Goal: Information Seeking & Learning: Learn about a topic

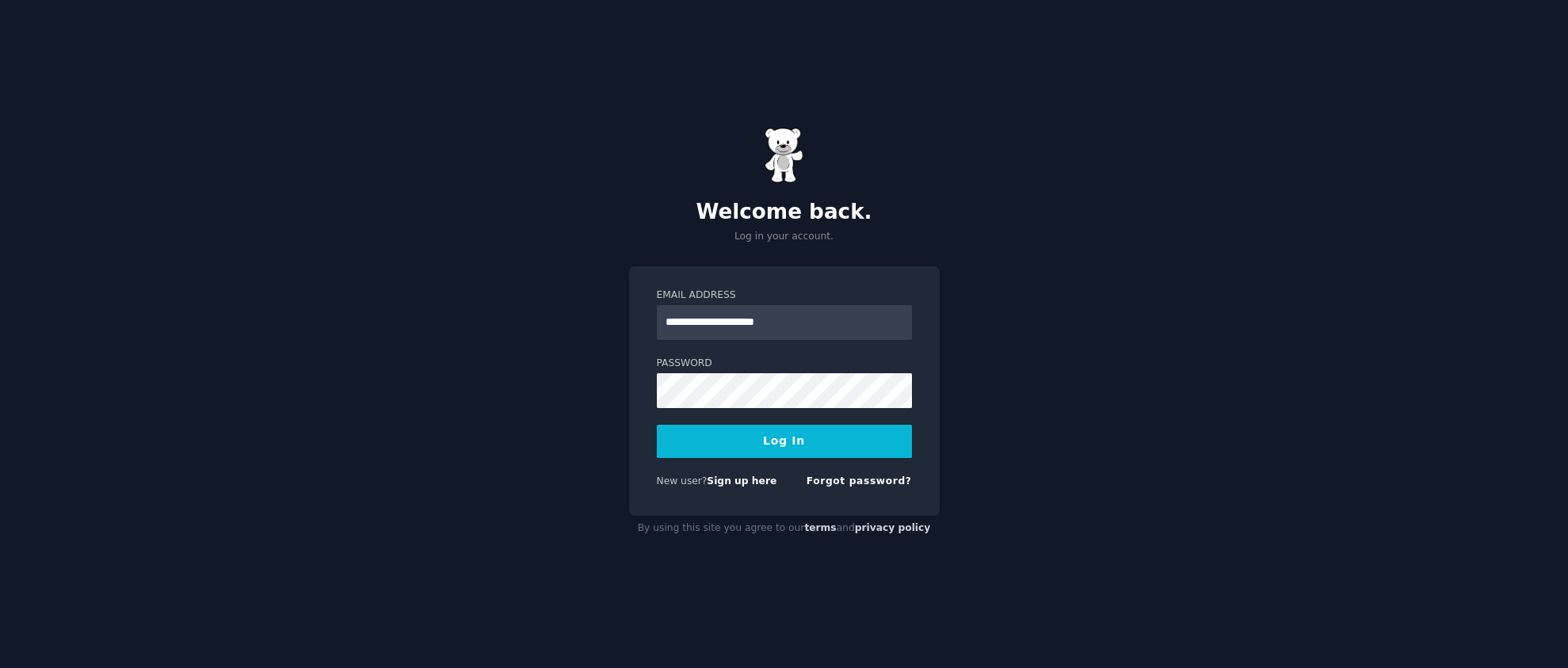
type input "**********"
click at [788, 437] on button "Log In" at bounding box center [784, 441] width 255 height 33
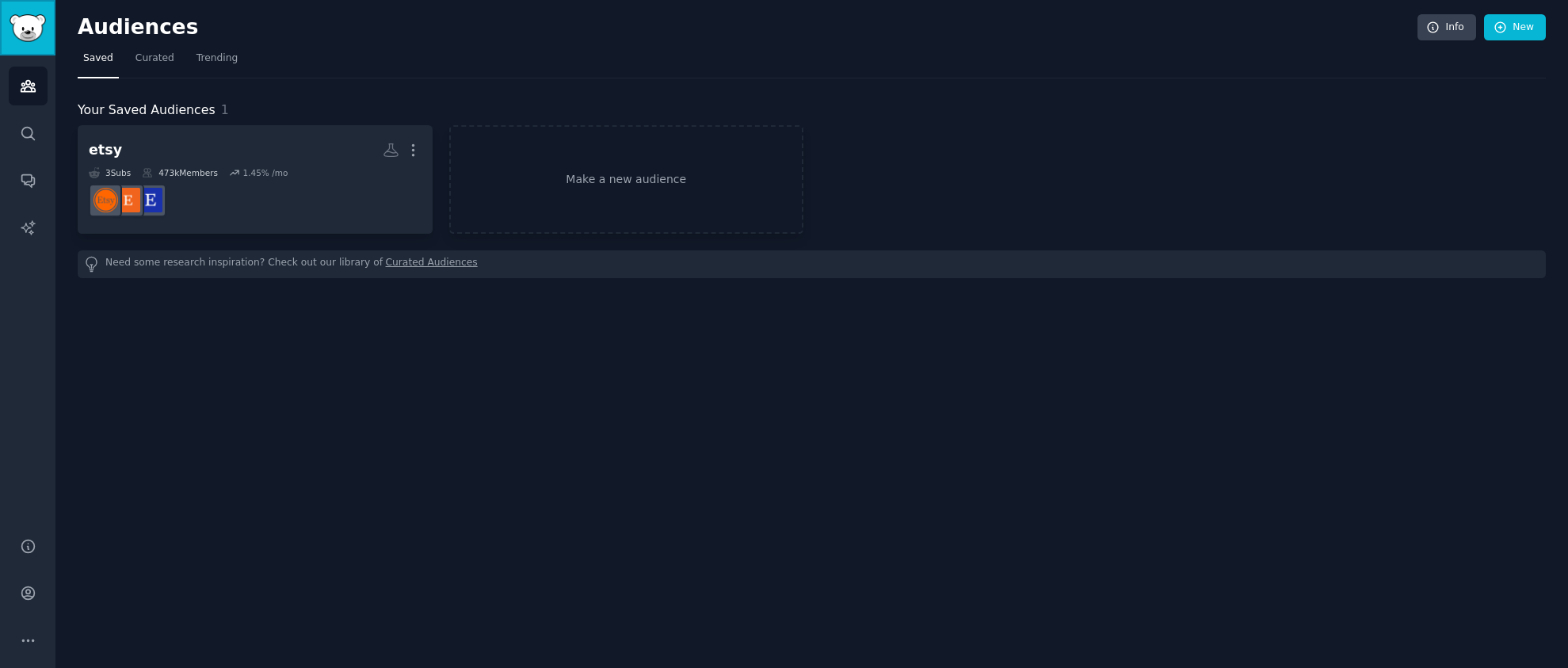
click at [24, 35] on img "Sidebar" at bounding box center [28, 28] width 37 height 28
click at [204, 63] on span "Trending" at bounding box center [216, 59] width 41 height 15
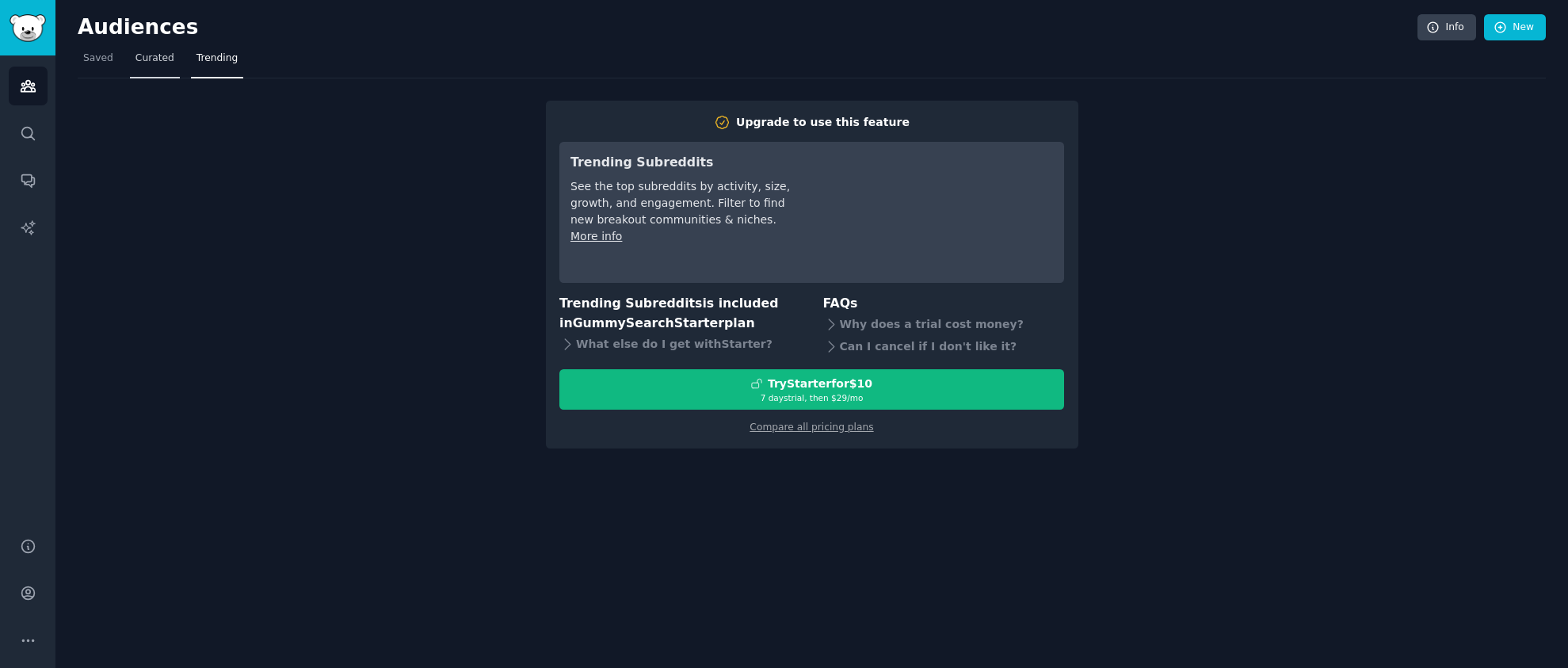
click at [145, 61] on span "Curated" at bounding box center [155, 59] width 39 height 15
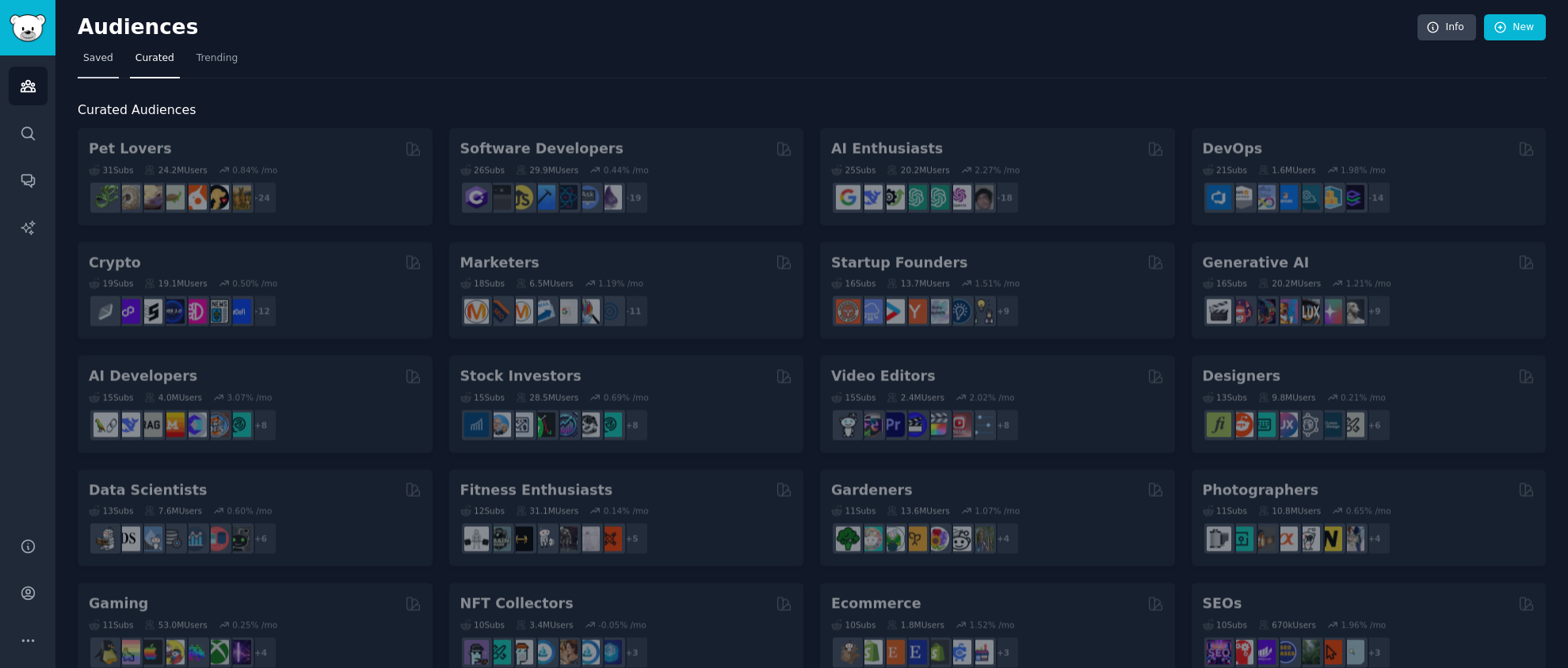
click at [98, 61] on span "Saved" at bounding box center [98, 59] width 30 height 15
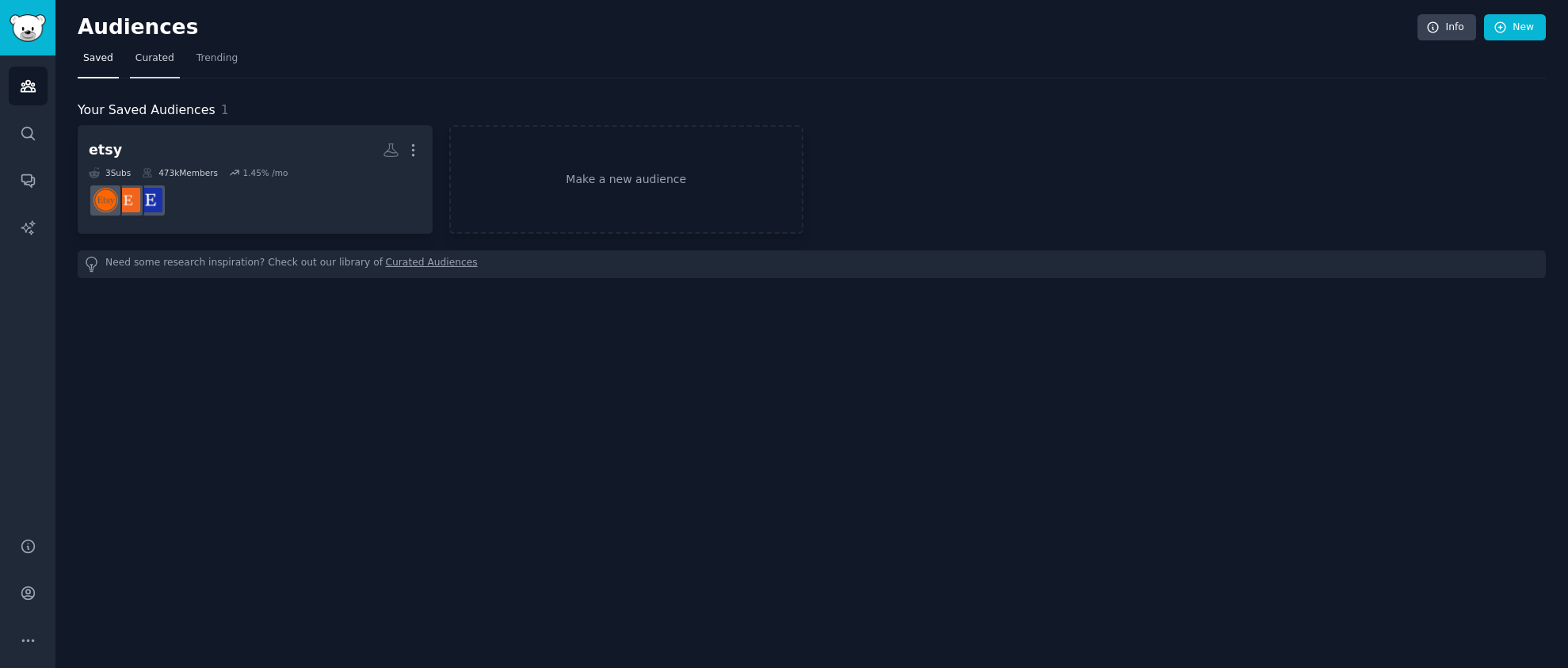
click at [137, 59] on span "Curated" at bounding box center [155, 59] width 39 height 15
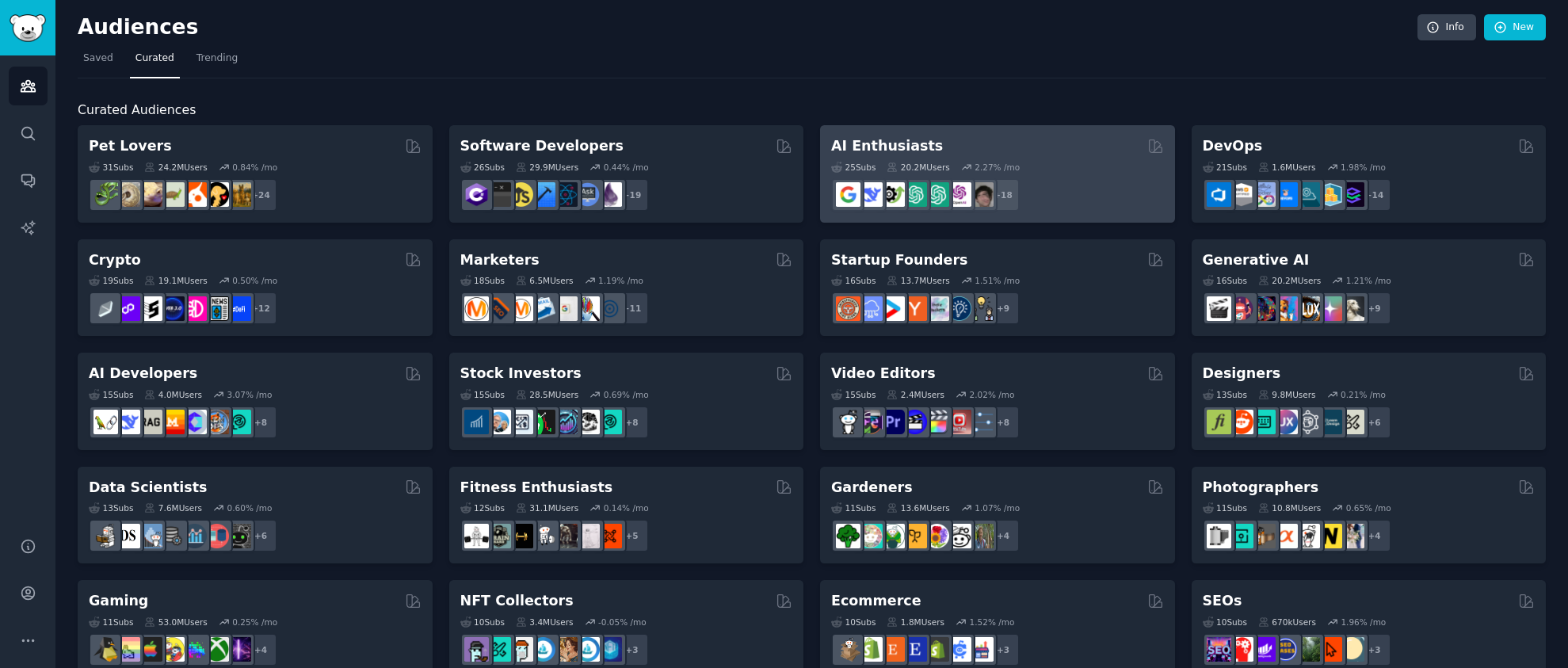
click at [1067, 161] on div "25 Sub s 20.2M Users 2.27 % /mo r/GoogleGeminiAI + 18" at bounding box center [997, 184] width 333 height 55
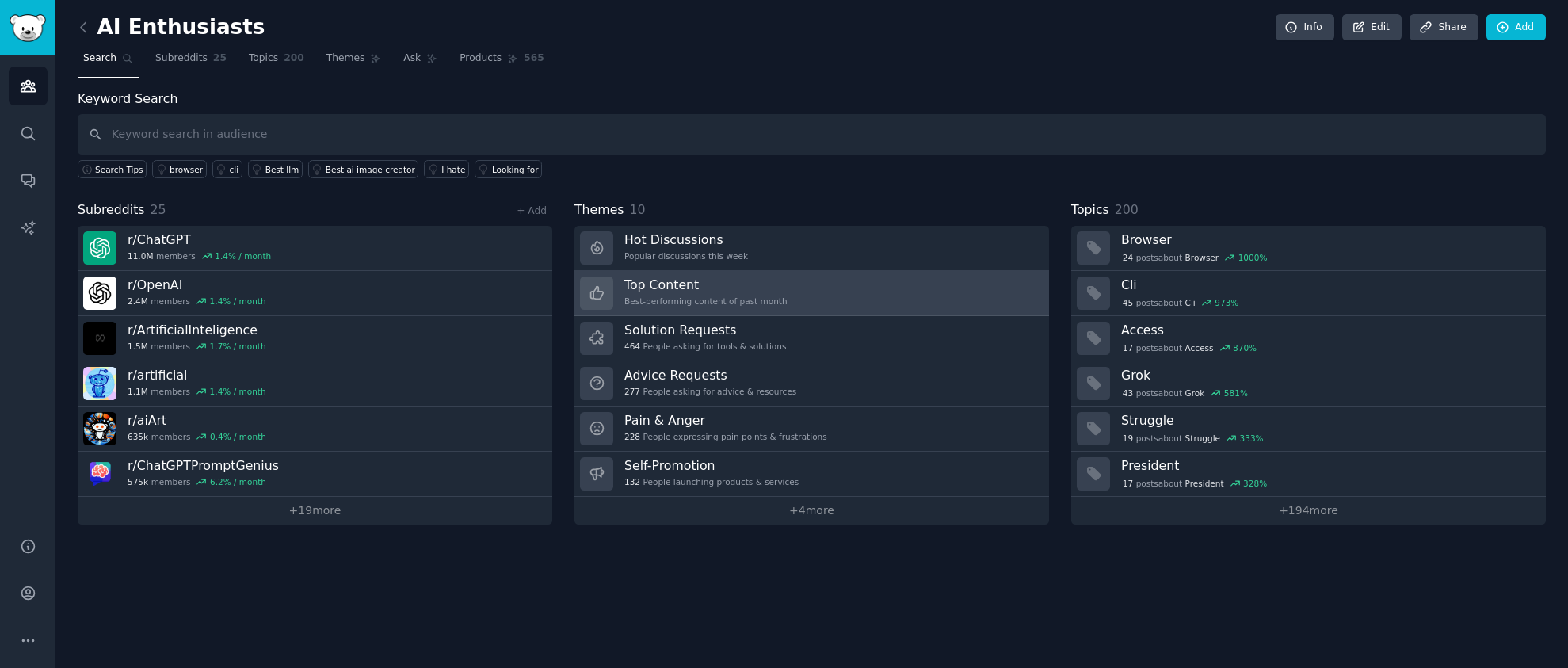
click at [682, 290] on h3 "Top Content" at bounding box center [706, 285] width 163 height 17
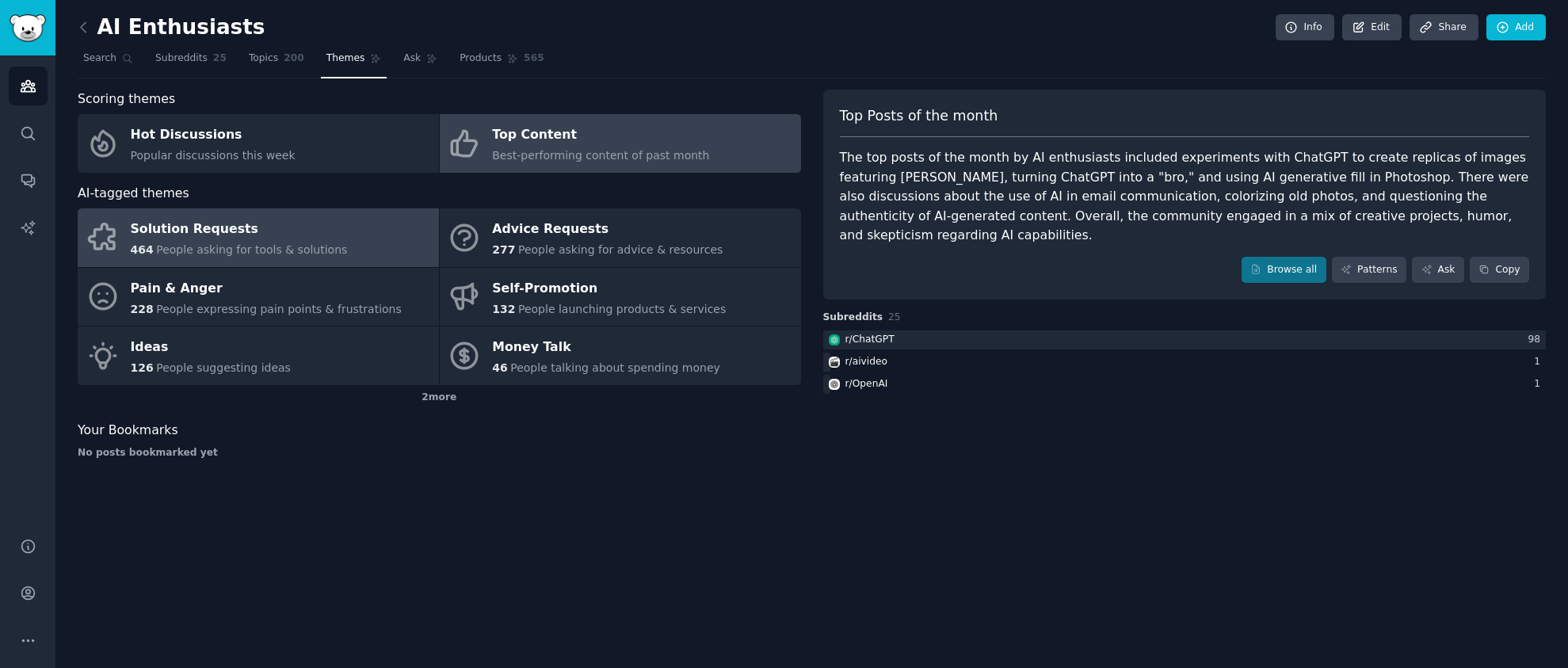
click at [374, 232] on link "Solution Requests 464 People asking for tools & solutions" at bounding box center [259, 238] width 361 height 59
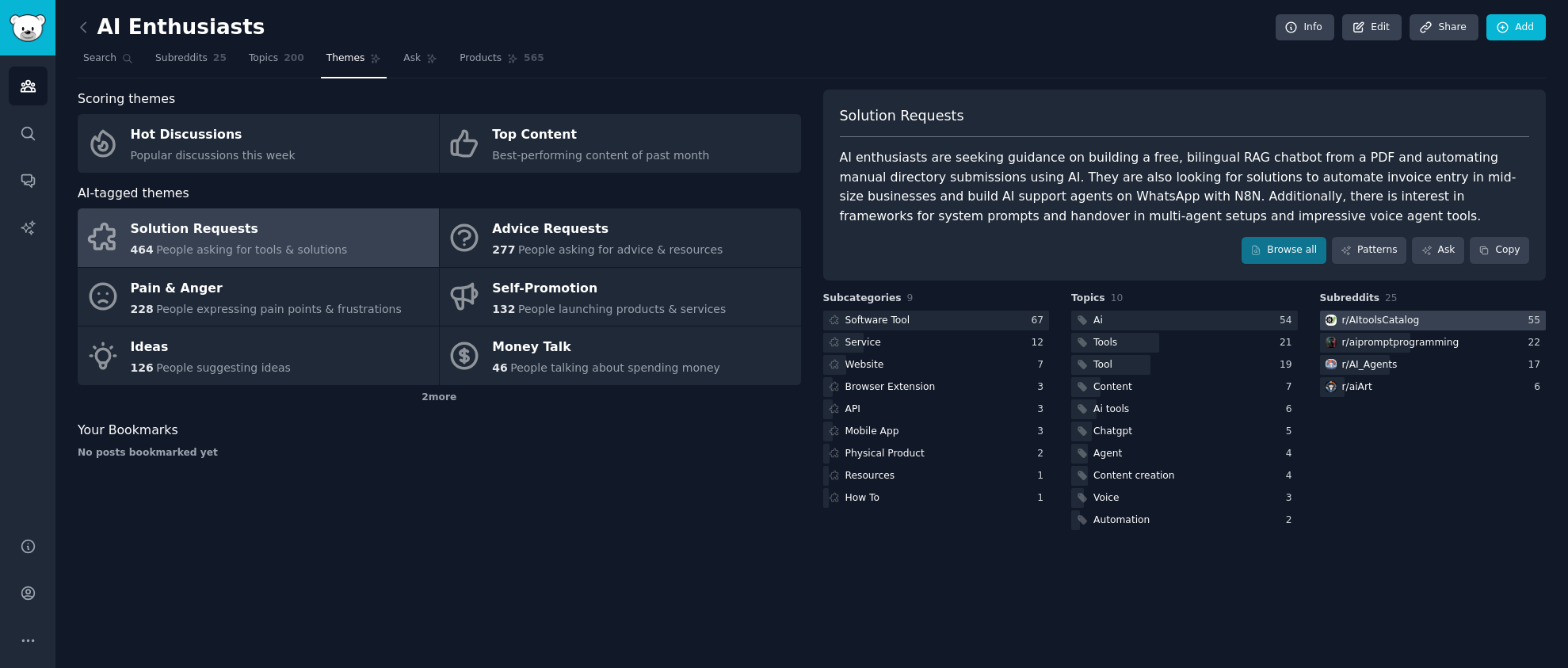
click at [1372, 322] on div "r/ AItoolsCatalog" at bounding box center [1381, 321] width 78 height 15
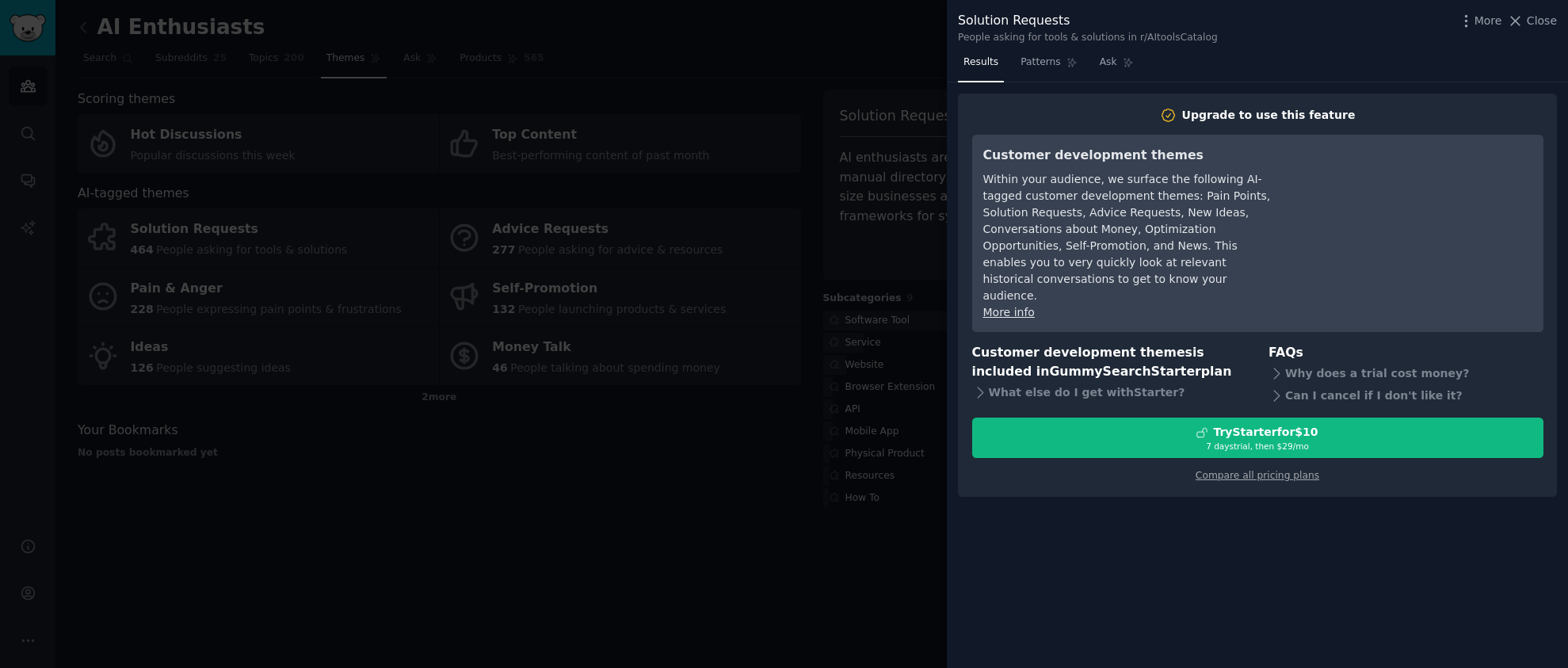
click at [592, 490] on div at bounding box center [784, 334] width 1568 height 668
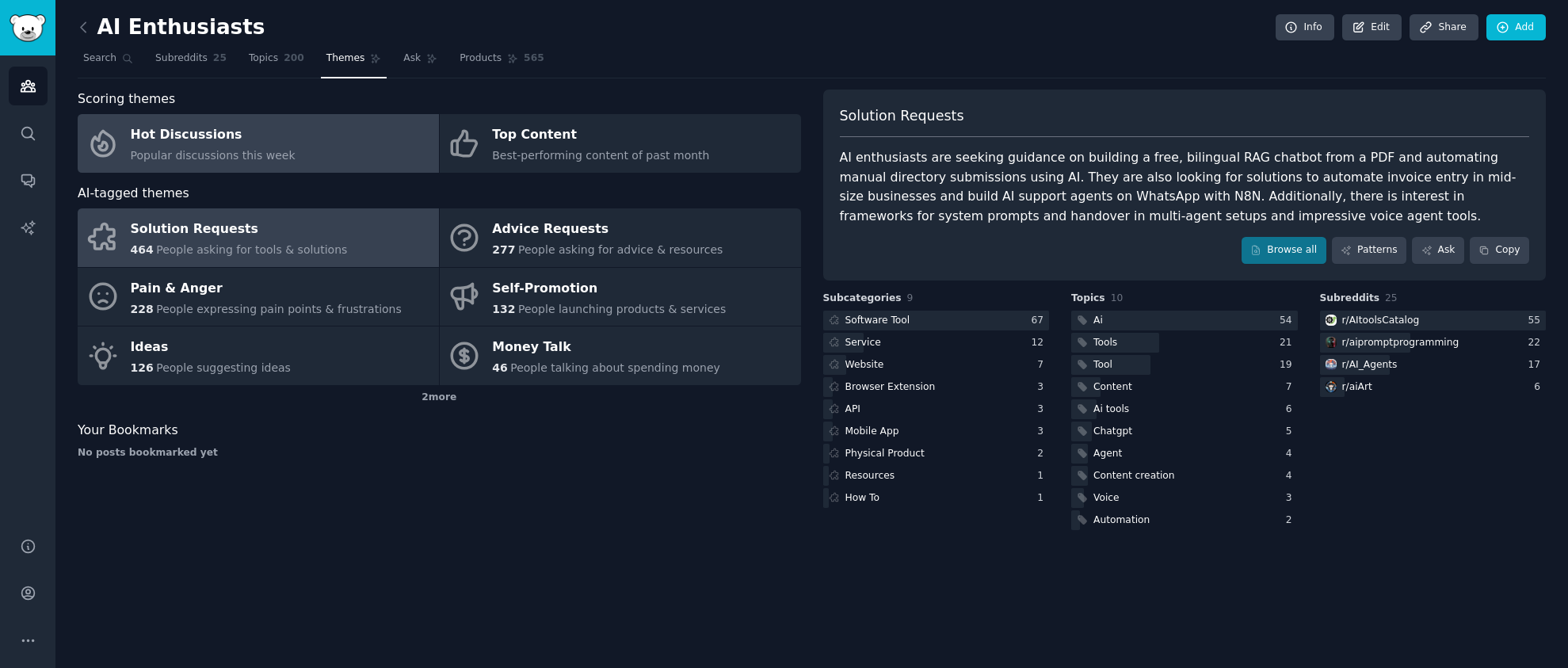
click at [169, 137] on div "Hot Discussions" at bounding box center [214, 136] width 165 height 26
